Goal: Find specific fact: Find specific fact

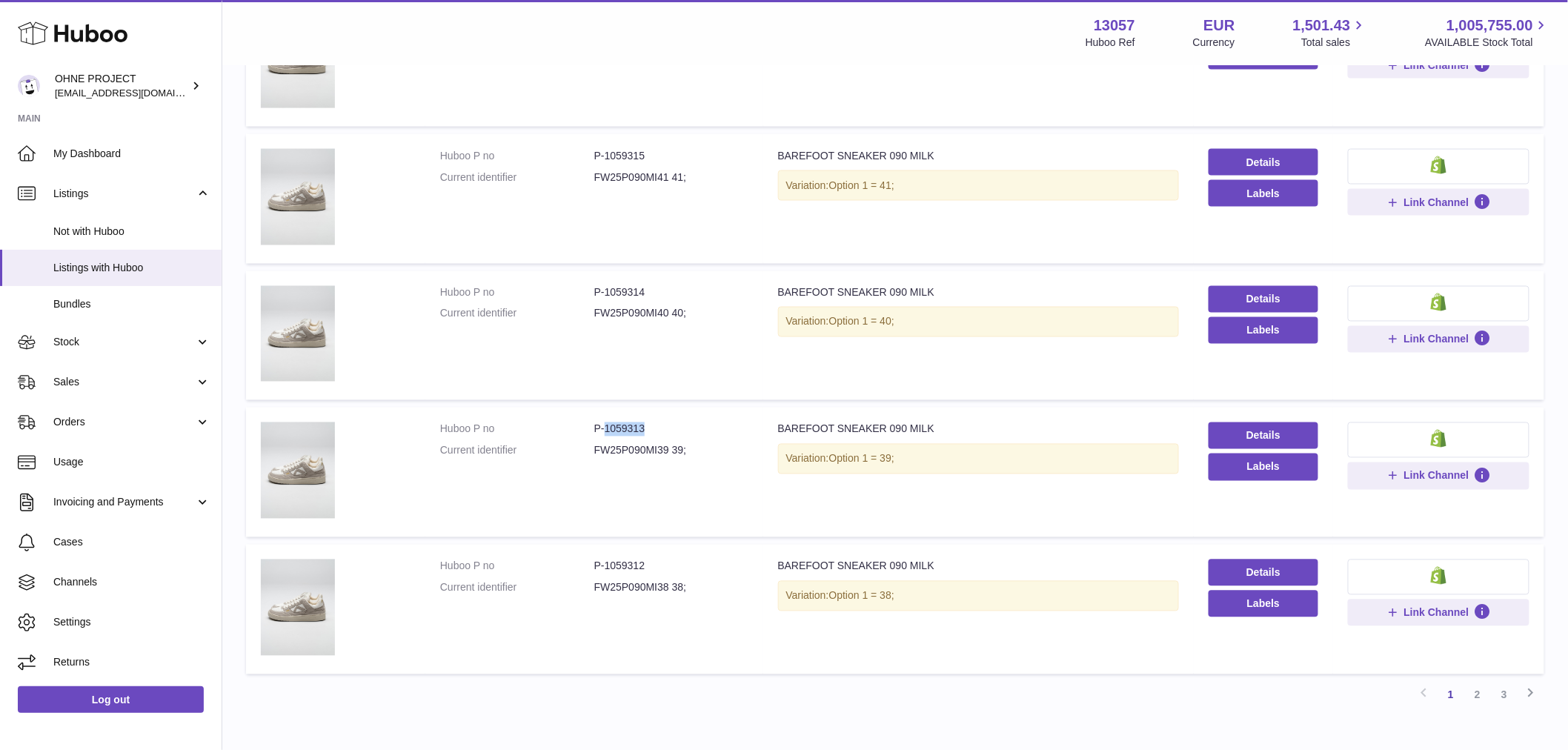
scroll to position [786, 0]
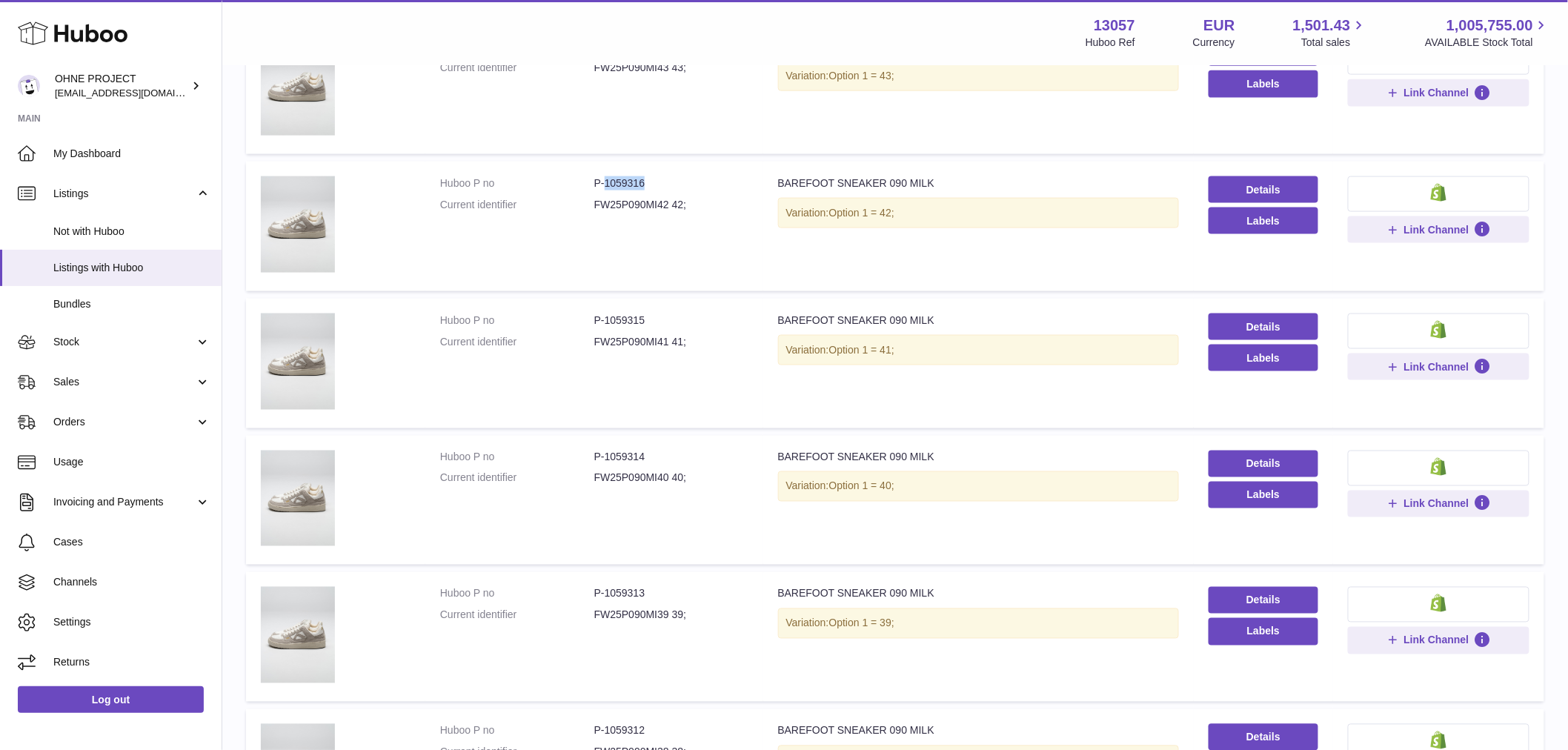
drag, startPoint x: 604, startPoint y: 176, endPoint x: 665, endPoint y: 191, distance: 62.8
click at [665, 189] on dl "Huboo P no P-1059316 Current identifier FW25P090MI42 42;" at bounding box center [594, 198] width 309 height 43
copy dd "1059316"
drag, startPoint x: 602, startPoint y: 450, endPoint x: 678, endPoint y: 469, distance: 78.3
click at [678, 469] on dl "Huboo P no P-1059314 Current identifier FW25P090MI40 40;" at bounding box center [594, 472] width 309 height 43
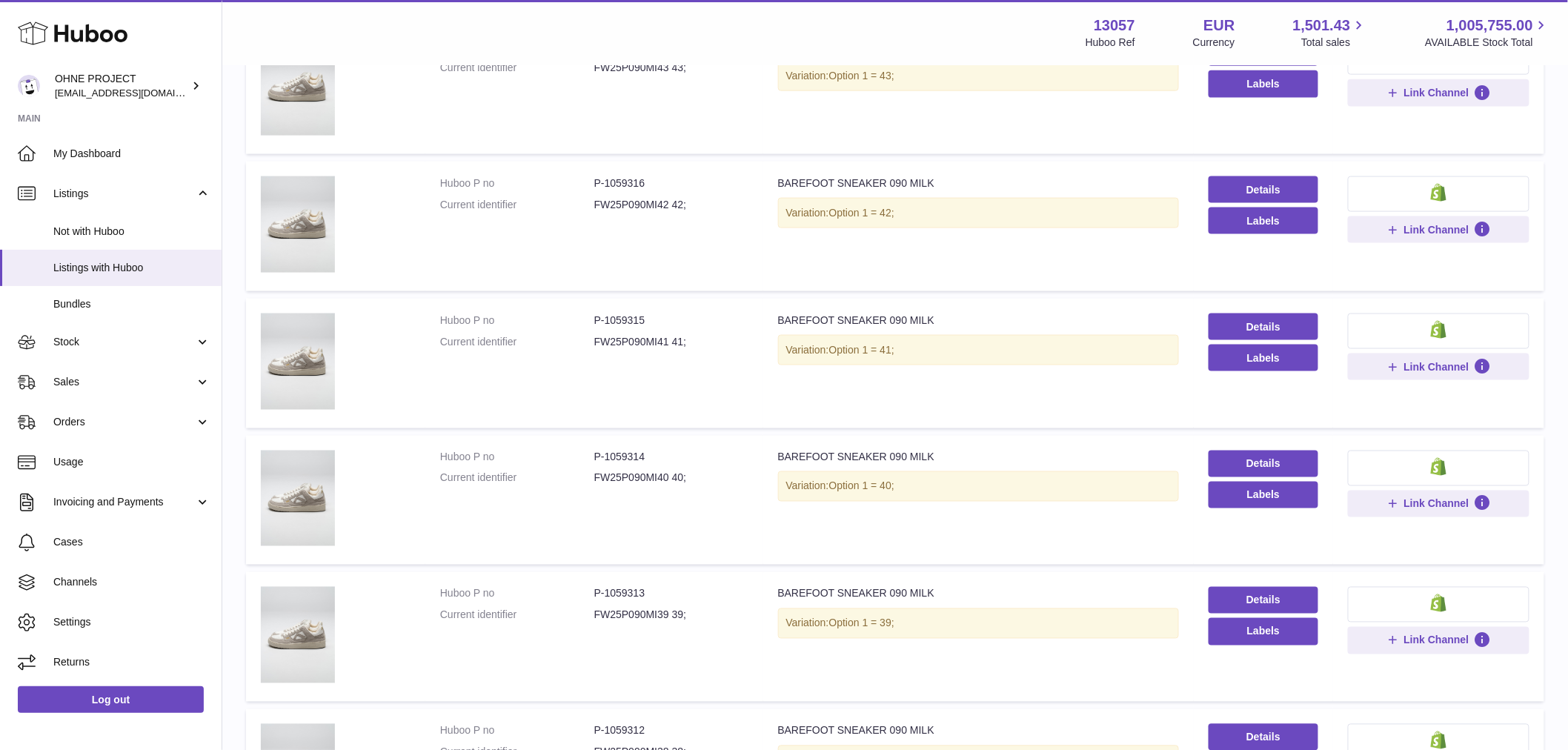
drag, startPoint x: 684, startPoint y: 467, endPoint x: 676, endPoint y: 464, distance: 8.5
click at [684, 467] on dl "Huboo P no P-1059314 Current identifier FW25P090MI40 40;" at bounding box center [594, 472] width 309 height 43
drag, startPoint x: 601, startPoint y: 452, endPoint x: 655, endPoint y: 455, distance: 54.1
click at [655, 455] on dd "P-1059314" at bounding box center [671, 457] width 154 height 14
copy dd "1059314"
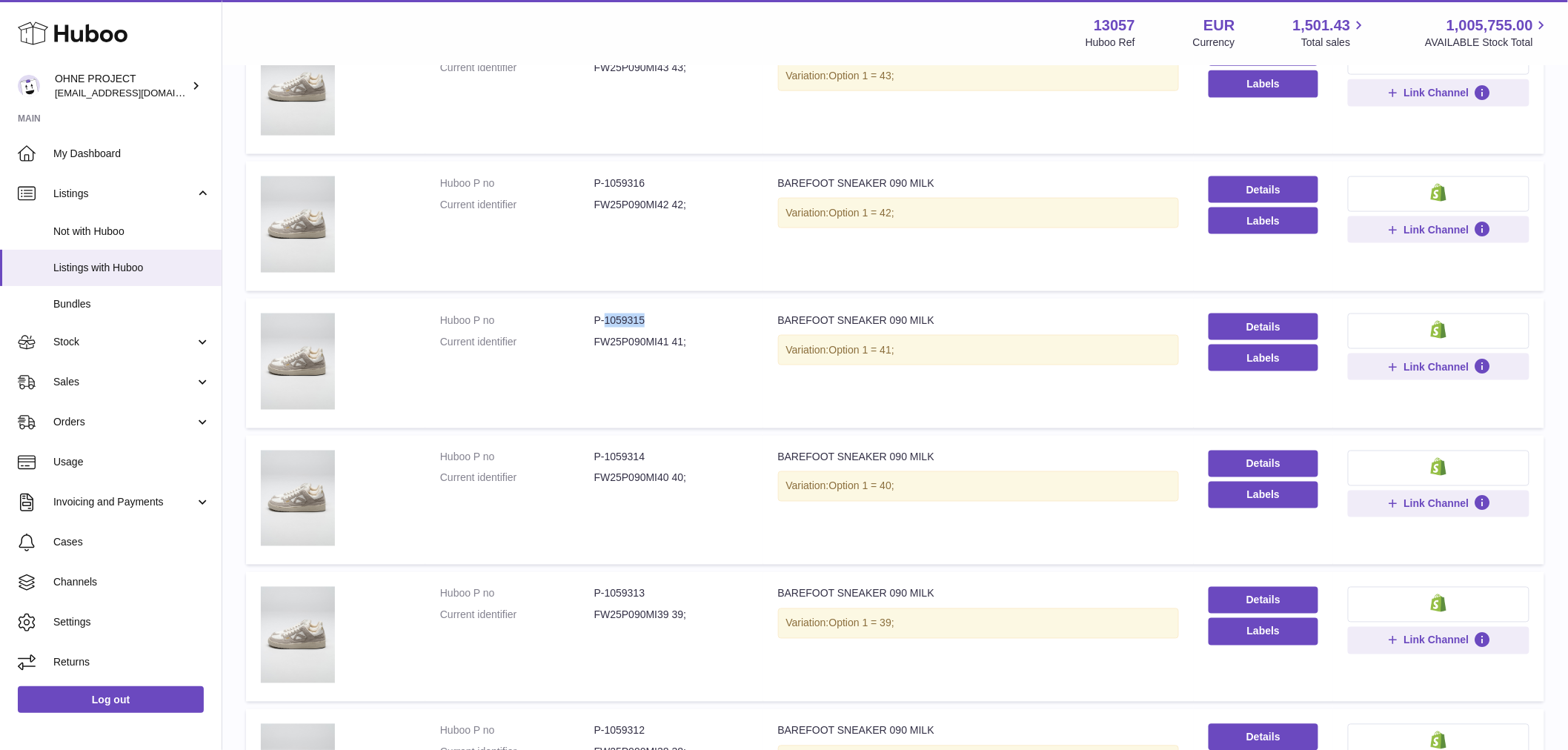
drag, startPoint x: 603, startPoint y: 315, endPoint x: 673, endPoint y: 313, distance: 70.0
click at [665, 315] on dd "P-1059315" at bounding box center [671, 320] width 154 height 14
copy dd "1059315"
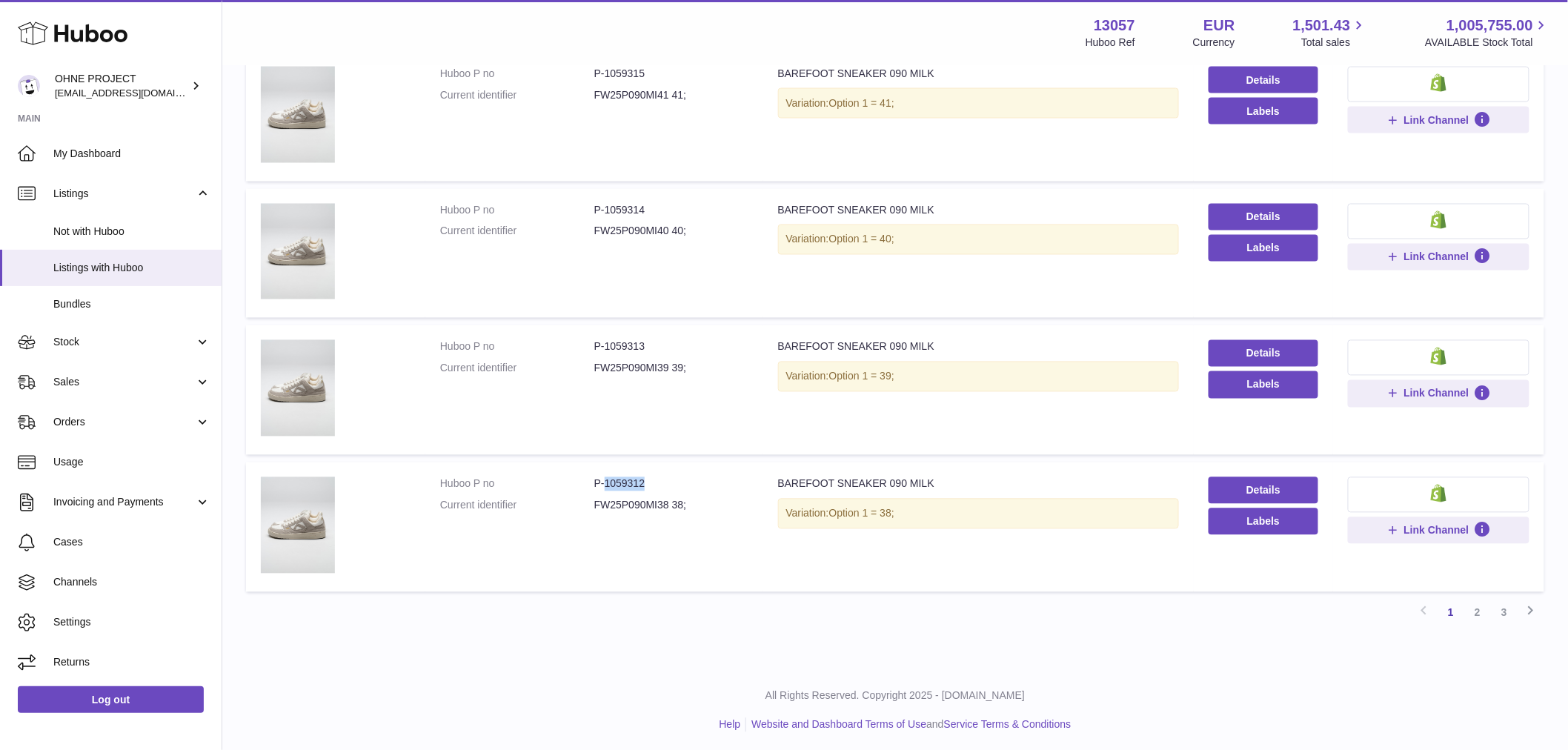
drag, startPoint x: 604, startPoint y: 475, endPoint x: 650, endPoint y: 478, distance: 46.1
click at [650, 477] on dd "P-1059312" at bounding box center [671, 484] width 154 height 14
copy dd "1059312"
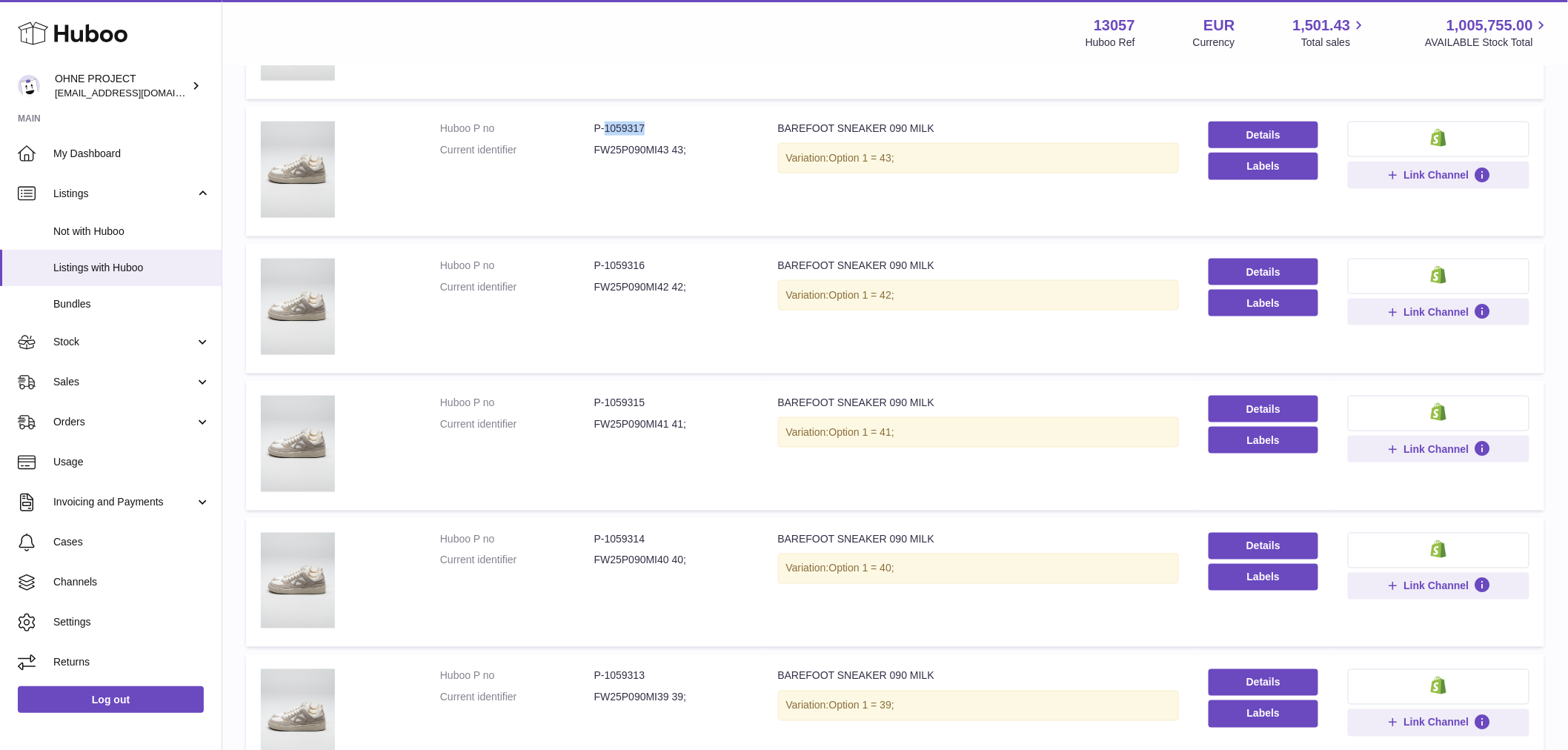
drag, startPoint x: 603, startPoint y: 128, endPoint x: 647, endPoint y: 131, distance: 44.1
click at [645, 129] on dd "P-1059317" at bounding box center [671, 128] width 154 height 14
copy dd "1059317"
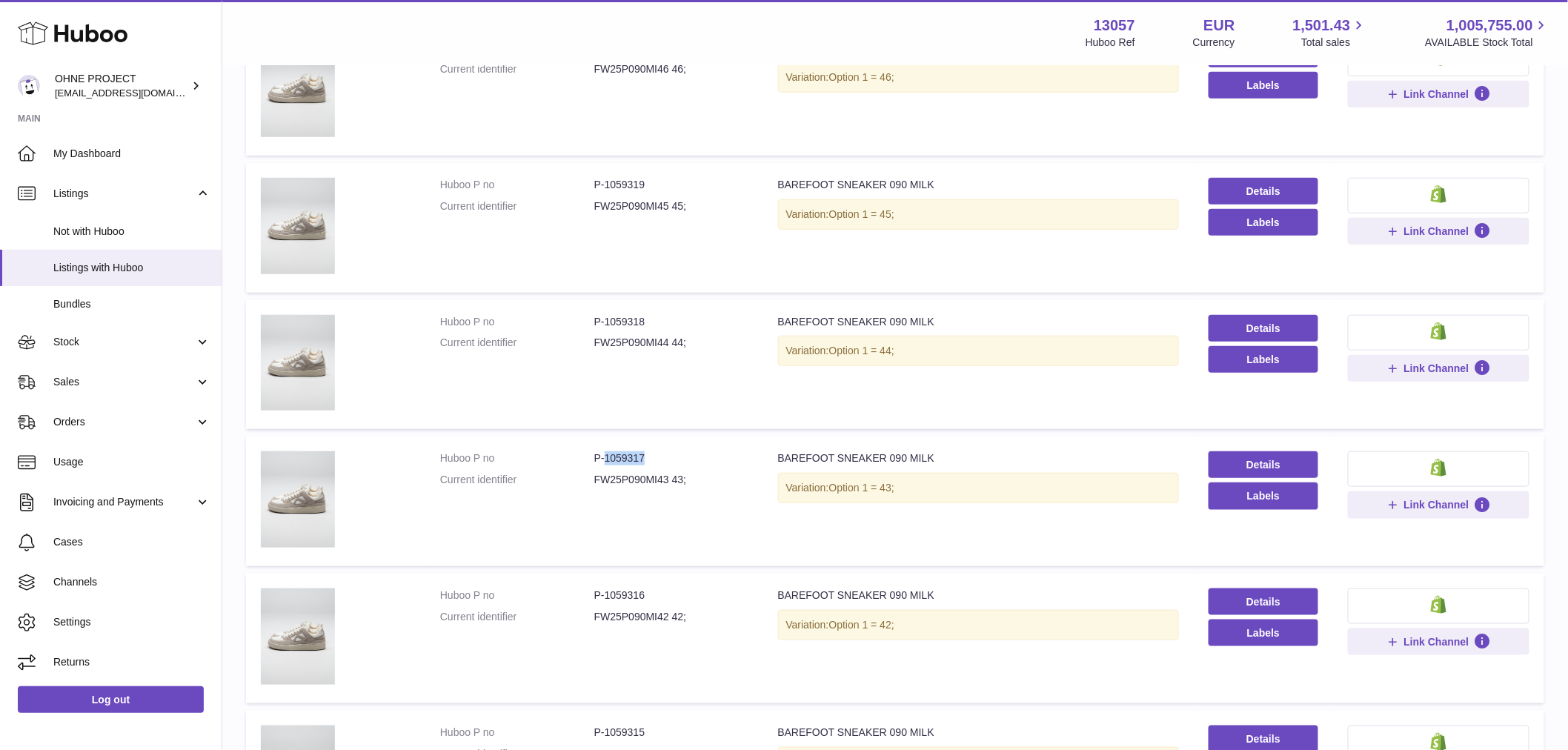
scroll to position [292, 0]
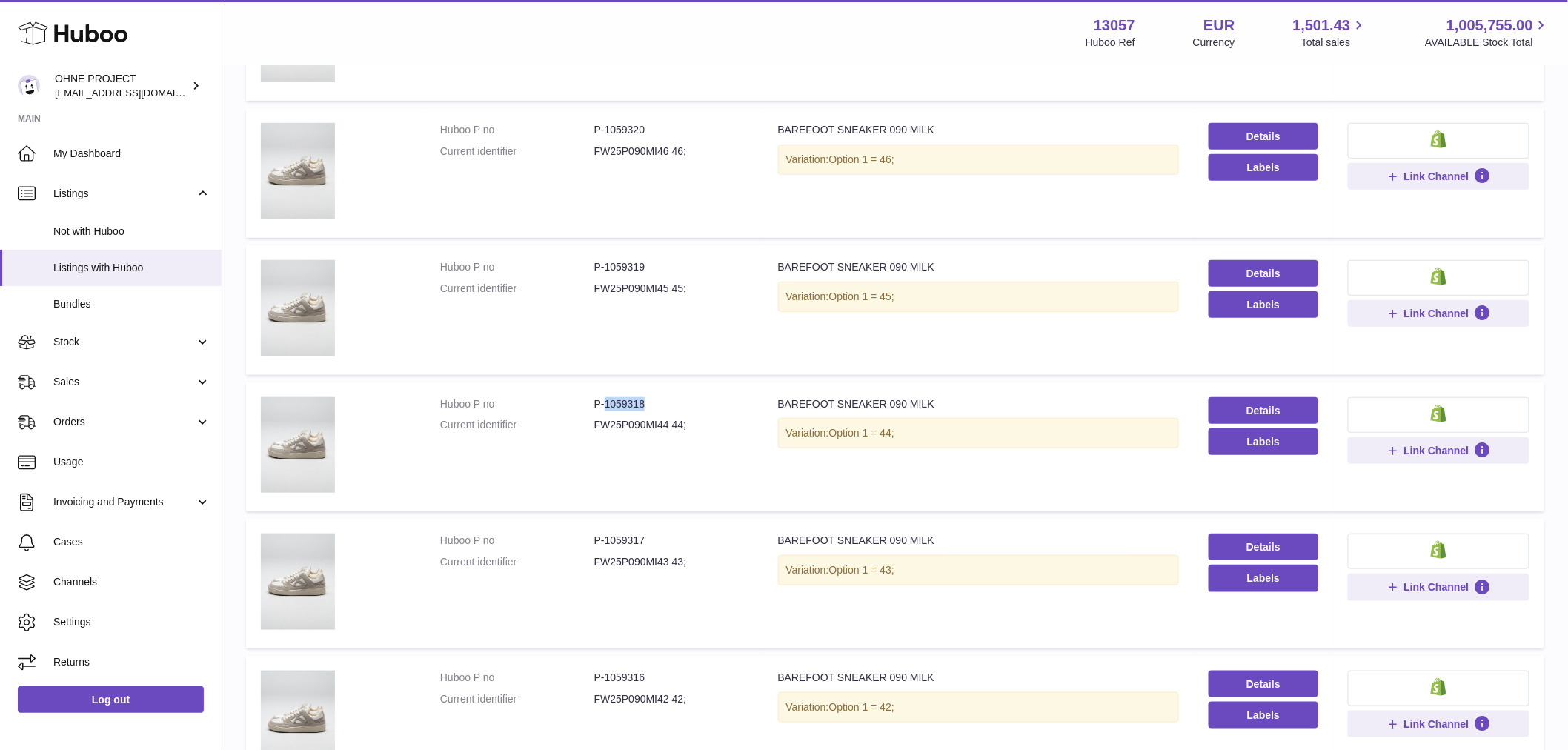
drag, startPoint x: 602, startPoint y: 396, endPoint x: 657, endPoint y: 402, distance: 55.3
click at [657, 402] on dd "P-1059318" at bounding box center [671, 404] width 154 height 14
copy dd "1059318"
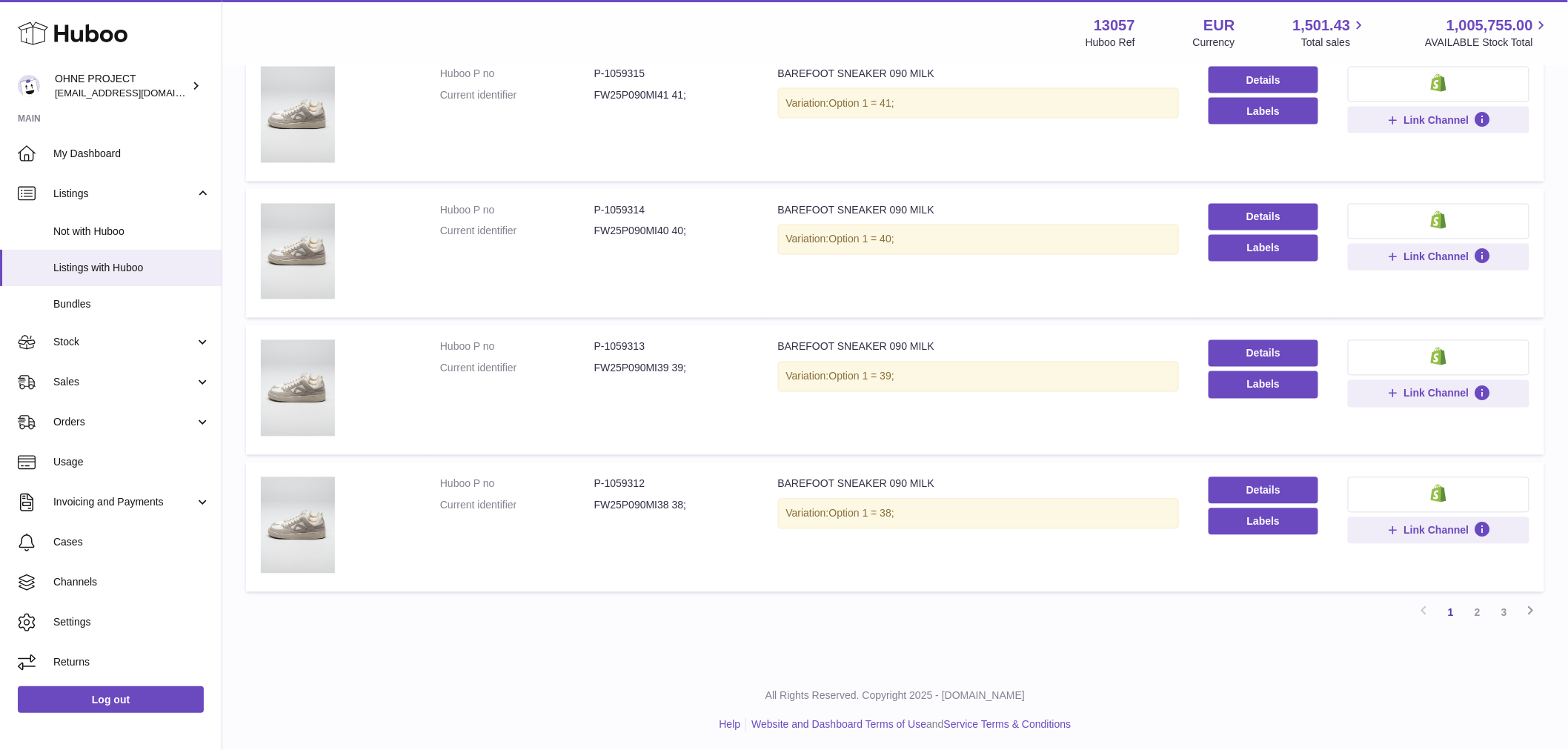
drag, startPoint x: 1476, startPoint y: 613, endPoint x: 1453, endPoint y: 613, distance: 23.0
click at [1476, 613] on link "2" at bounding box center [1477, 613] width 27 height 27
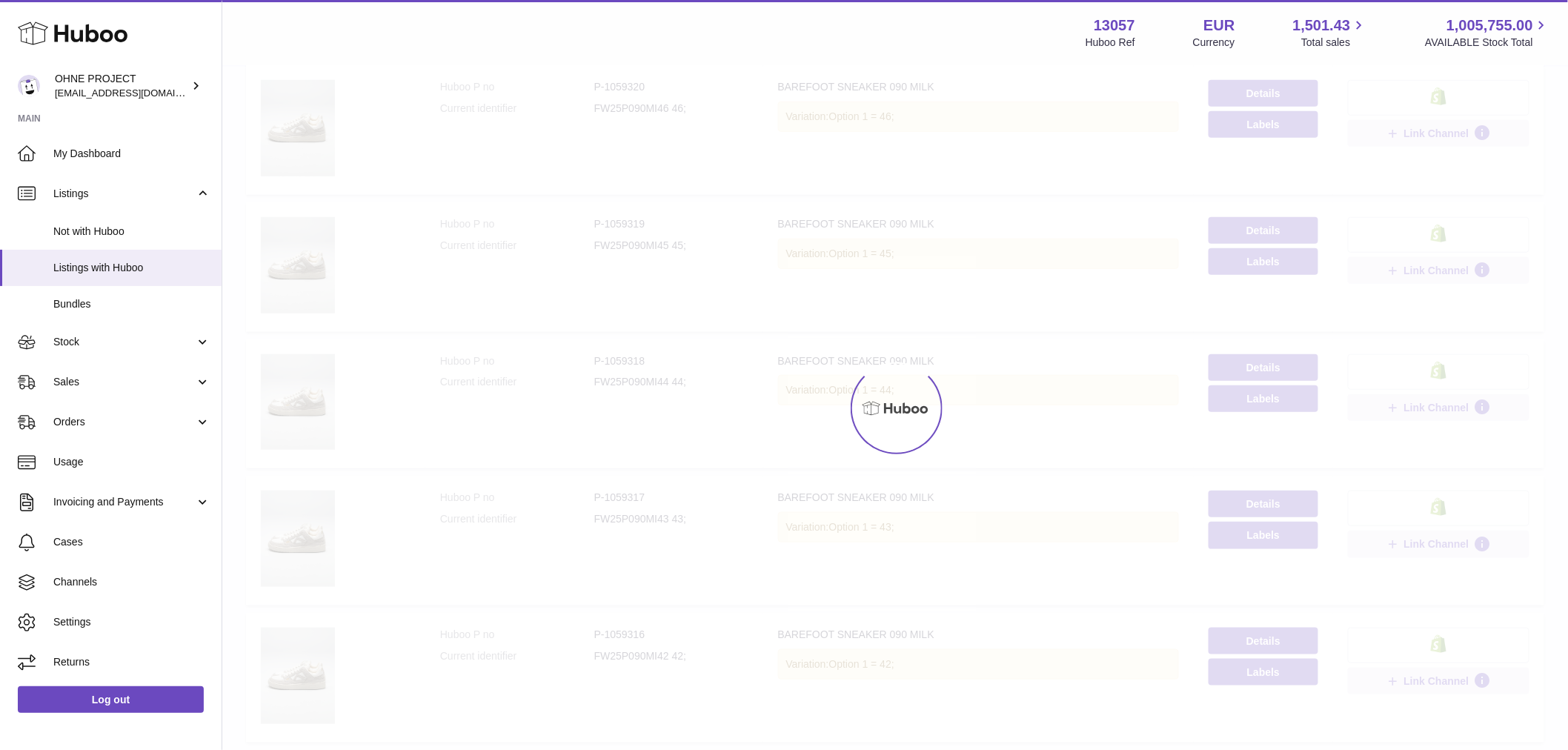
scroll to position [66, 0]
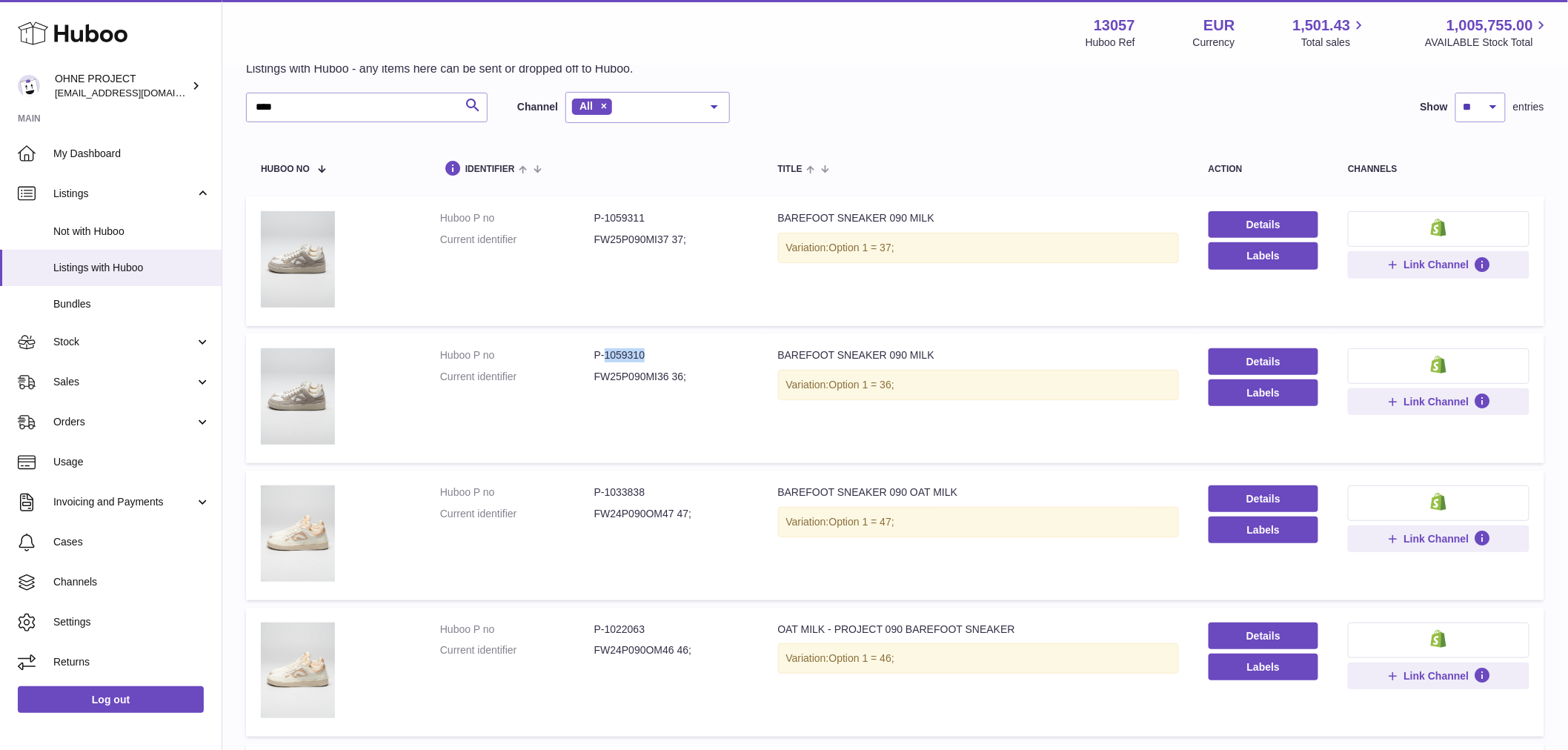
drag, startPoint x: 602, startPoint y: 354, endPoint x: 690, endPoint y: 358, distance: 88.1
click at [690, 357] on dd "P-1059310" at bounding box center [671, 355] width 154 height 14
copy dd "1059310"
drag, startPoint x: 604, startPoint y: 217, endPoint x: 648, endPoint y: 218, distance: 44.0
click at [648, 217] on dd "P-1059311" at bounding box center [671, 218] width 154 height 14
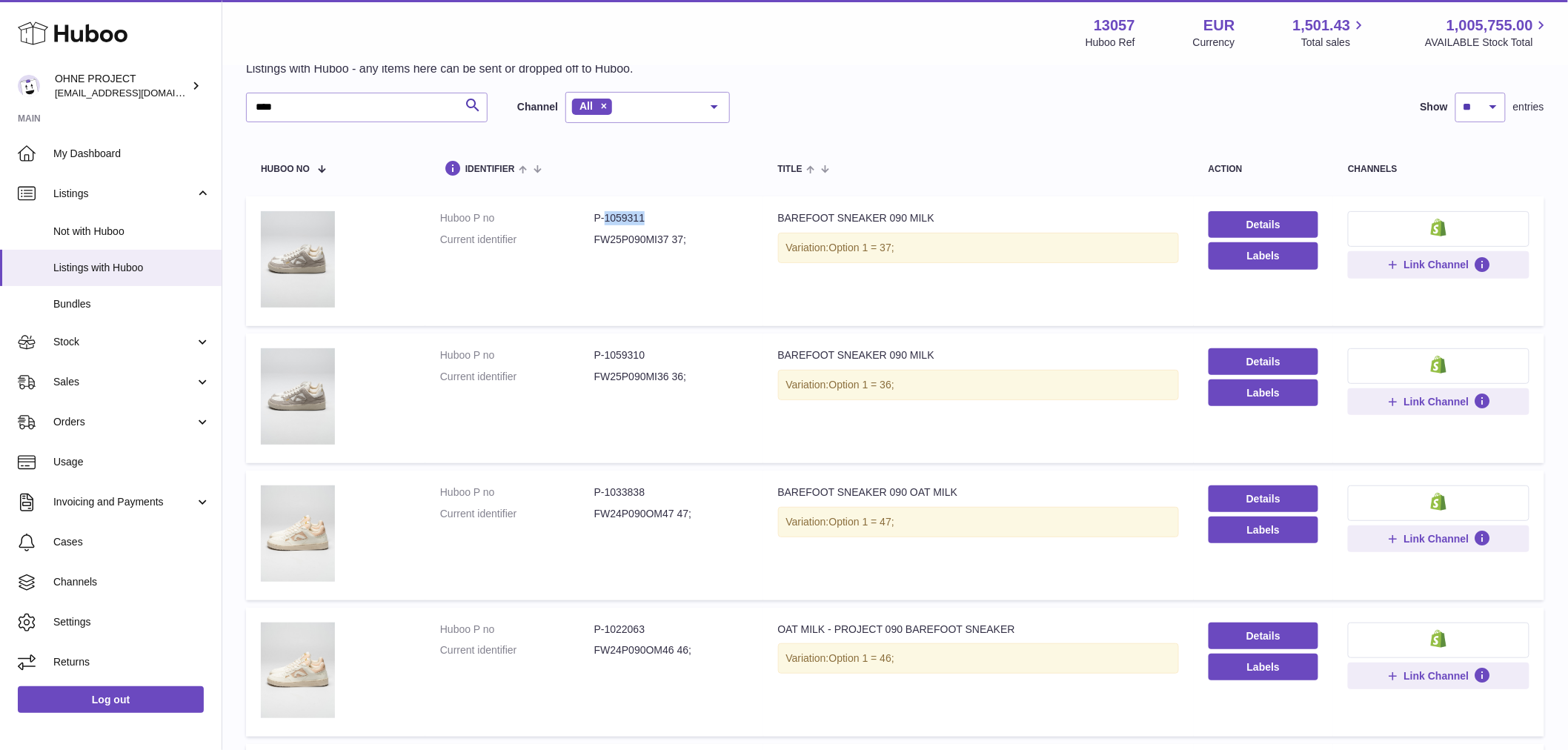
copy dd "1059311"
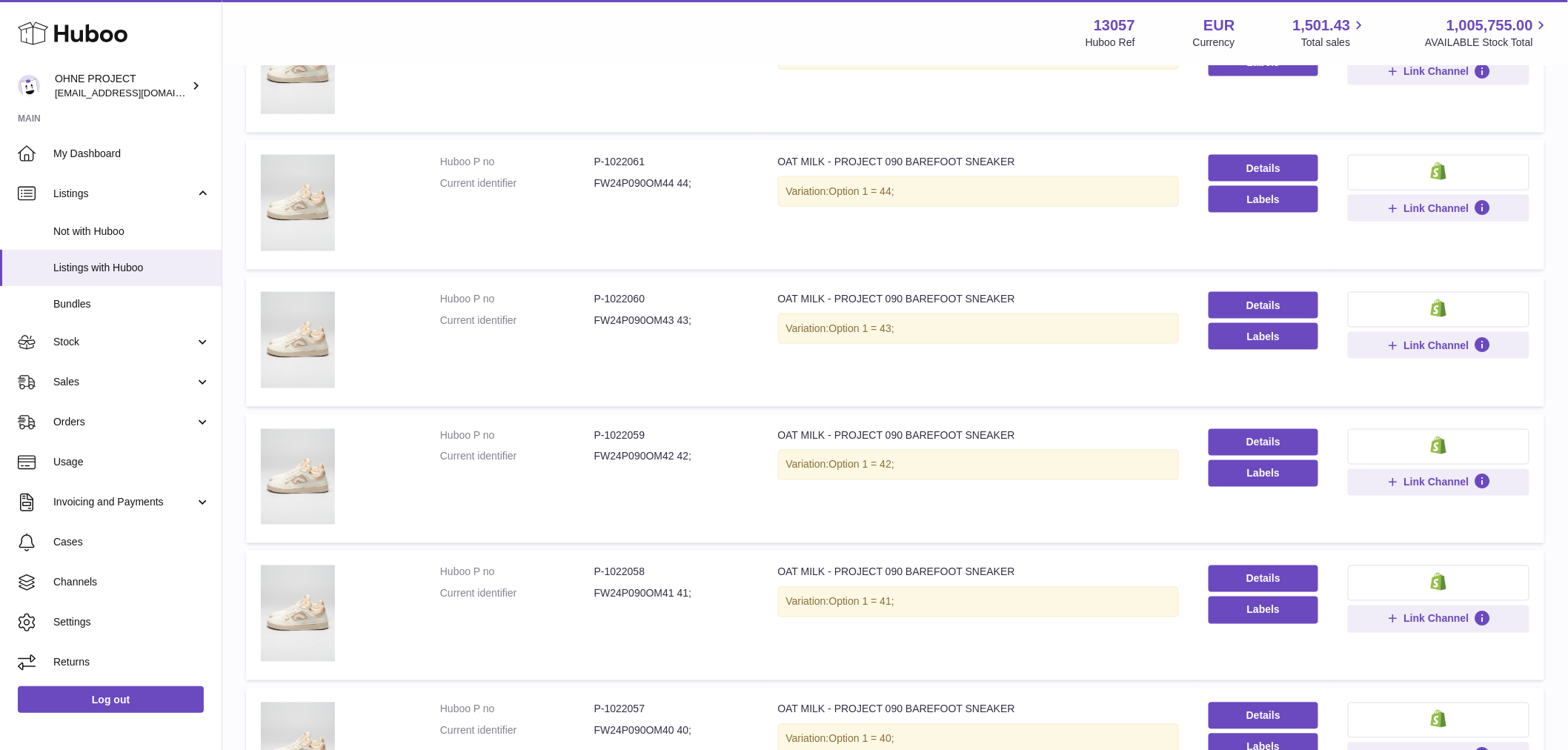
scroll to position [1033, 0]
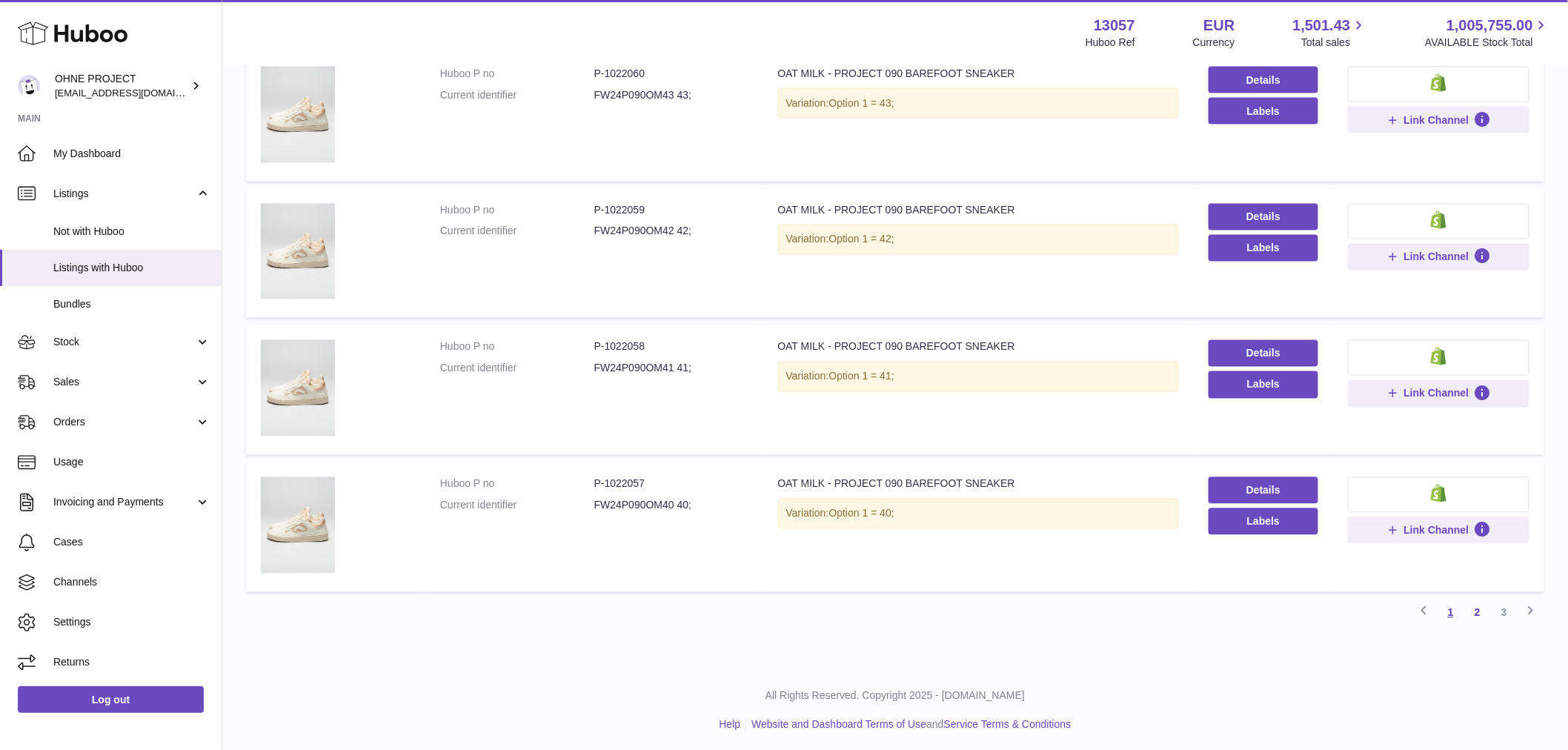
click at [1450, 609] on link "1" at bounding box center [1450, 613] width 27 height 27
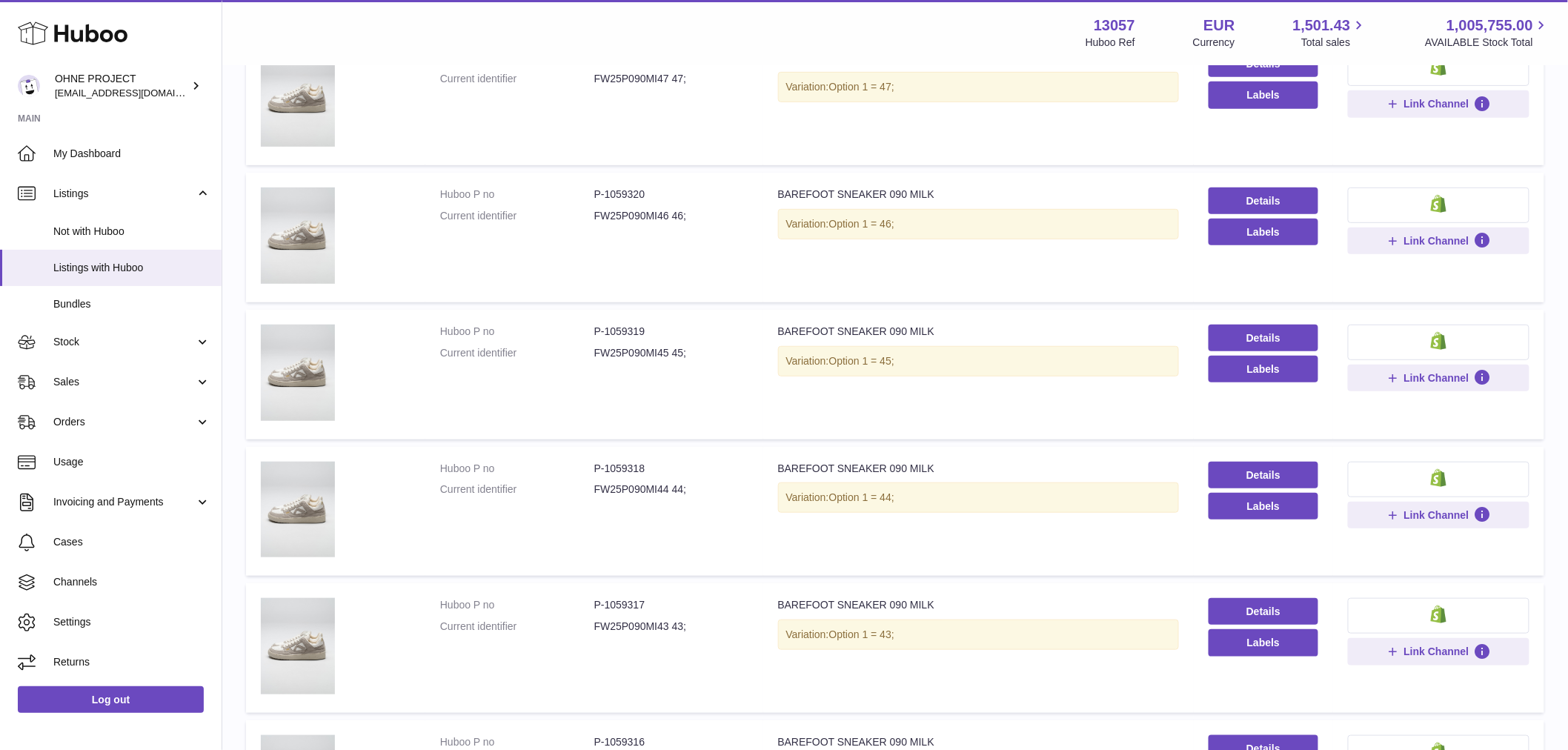
scroll to position [66, 0]
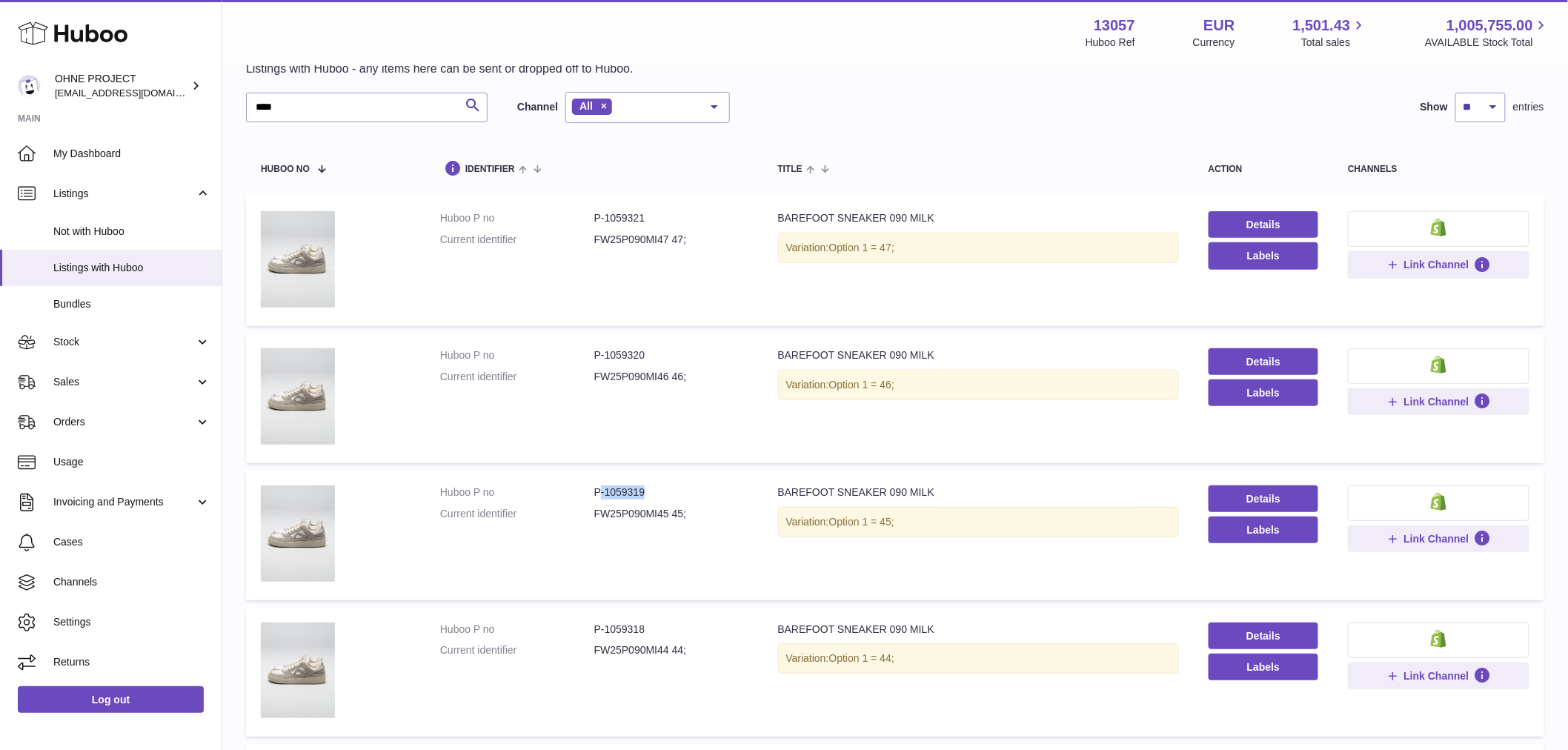
drag, startPoint x: 600, startPoint y: 490, endPoint x: 655, endPoint y: 490, distance: 55.0
click at [655, 490] on dd "P-1059319" at bounding box center [671, 492] width 154 height 14
drag, startPoint x: 603, startPoint y: 492, endPoint x: 655, endPoint y: 491, distance: 52.0
click at [655, 491] on dd "P-1059319" at bounding box center [671, 492] width 154 height 14
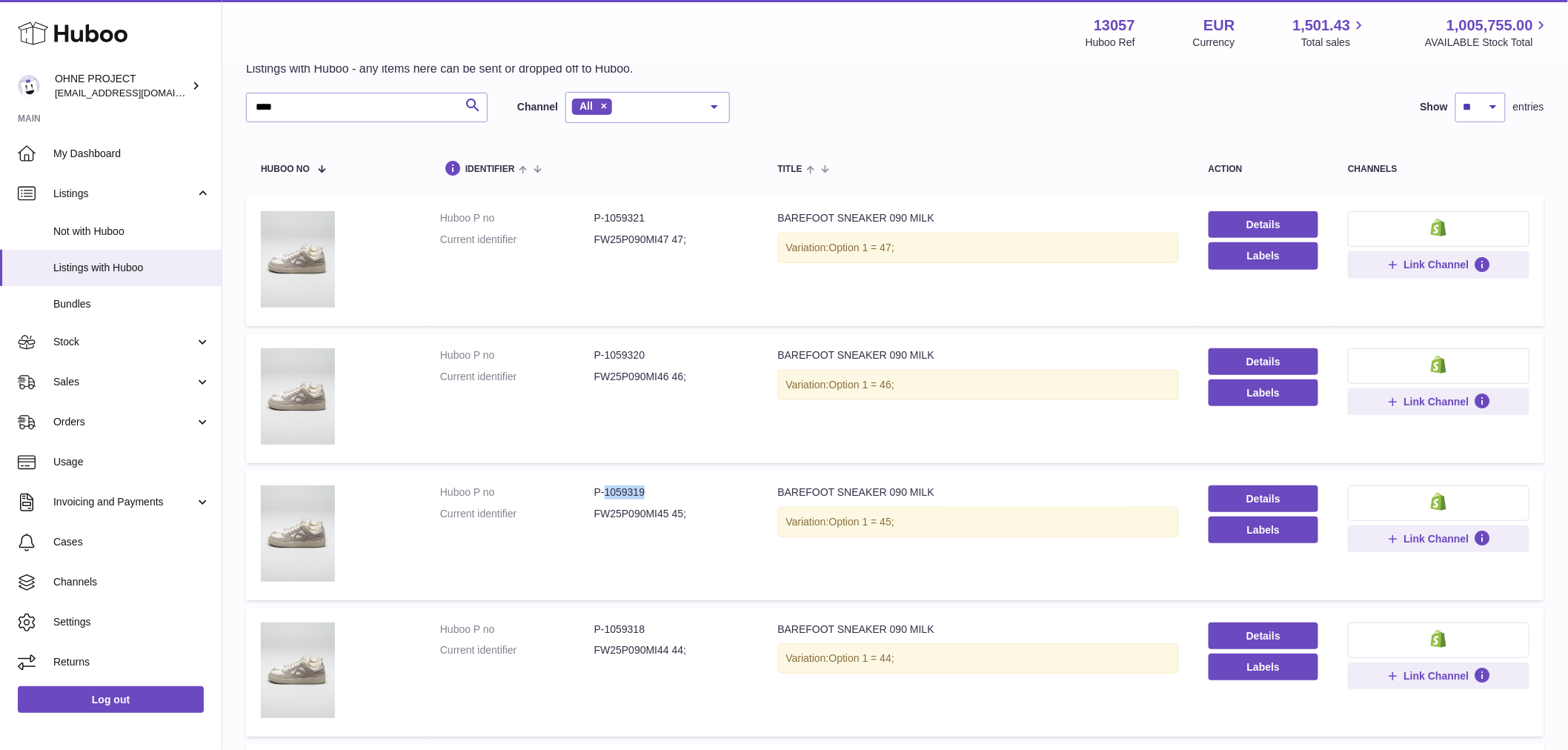
copy dd "1059319"
drag, startPoint x: 603, startPoint y: 357, endPoint x: 655, endPoint y: 356, distance: 52.0
click at [655, 356] on dd "P-1059320" at bounding box center [671, 355] width 154 height 14
copy dd "1059320"
drag, startPoint x: 603, startPoint y: 221, endPoint x: 647, endPoint y: 215, distance: 44.4
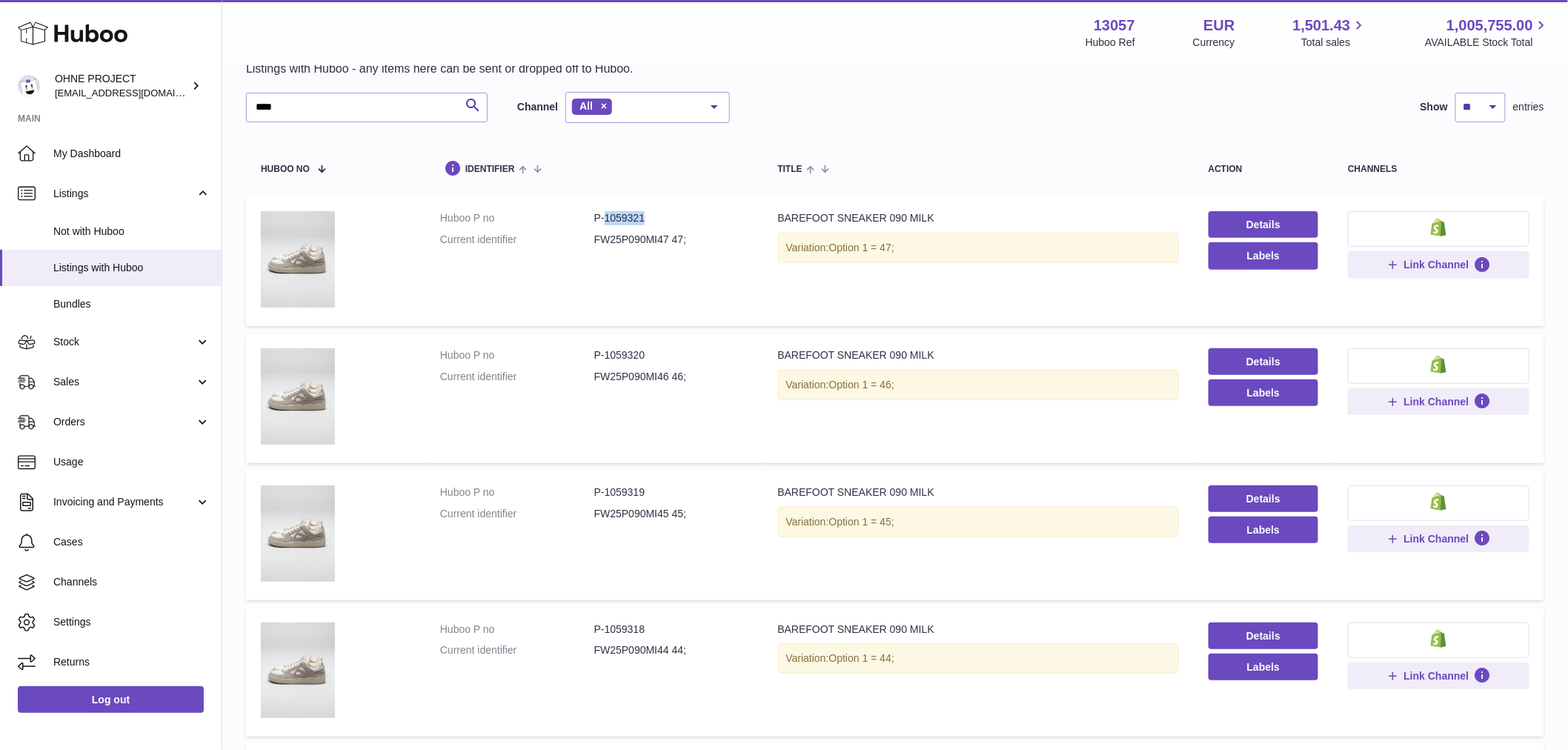
click at [647, 215] on dd "P-1059321" at bounding box center [671, 218] width 154 height 14
